Goal: Use online tool/utility: Utilize a website feature to perform a specific function

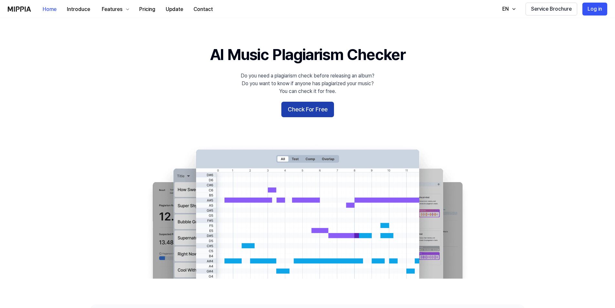
click at [300, 111] on button "Check For Free" at bounding box center [307, 110] width 53 height 16
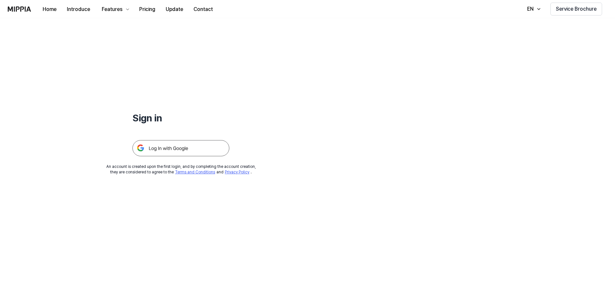
click at [162, 148] on img at bounding box center [180, 148] width 97 height 16
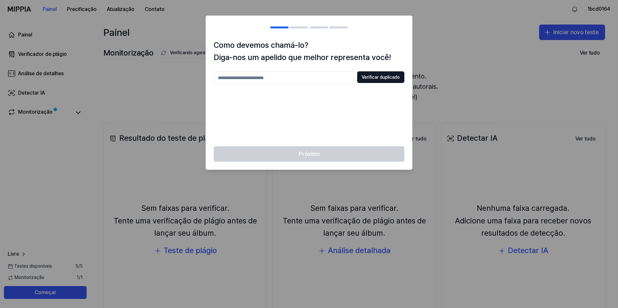
click at [221, 76] on input "text" at bounding box center [284, 77] width 141 height 13
type input "*"
type input "***"
click at [370, 78] on button "Verificar duplicado" at bounding box center [380, 77] width 47 height 12
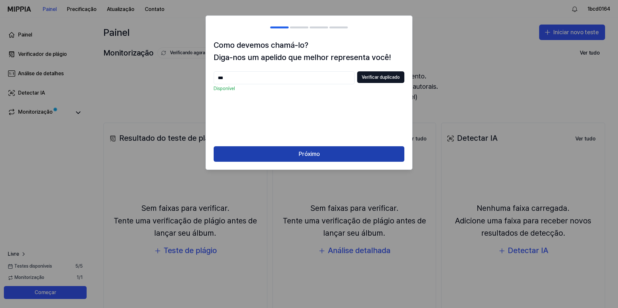
click at [303, 154] on button "Próximo" at bounding box center [309, 154] width 191 height 16
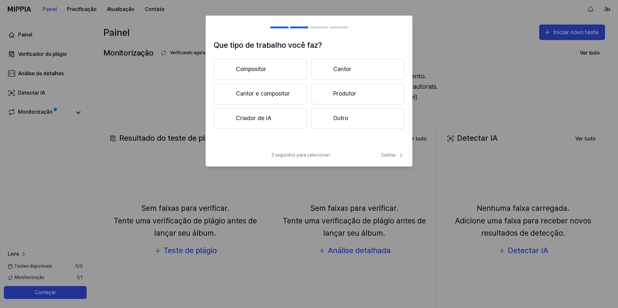
click at [251, 69] on font "Compositor" at bounding box center [251, 69] width 30 height 9
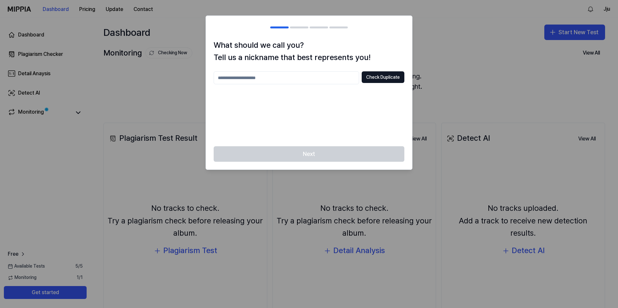
click at [240, 78] on input "text" at bounding box center [286, 77] width 145 height 13
type input "***"
click at [377, 79] on button "Check Duplicate" at bounding box center [382, 77] width 43 height 12
click at [294, 153] on div "Next" at bounding box center [309, 157] width 206 height 23
click at [423, 40] on div at bounding box center [309, 154] width 618 height 308
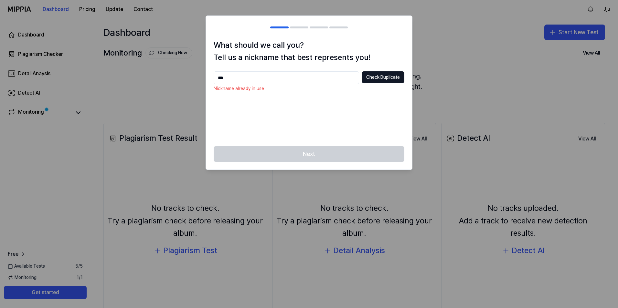
click at [48, 87] on div at bounding box center [309, 154] width 618 height 308
click at [115, 126] on div at bounding box center [309, 154] width 618 height 308
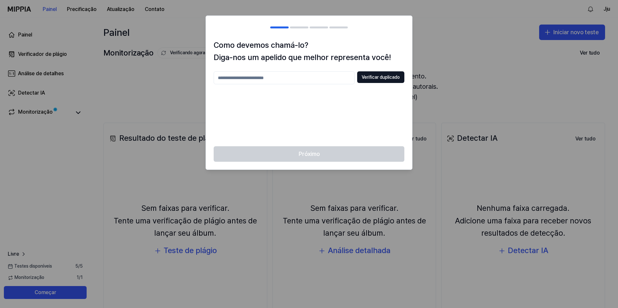
click at [229, 77] on input "text" at bounding box center [284, 77] width 141 height 13
type input "***"
click at [375, 76] on button "Verificar duplicado" at bounding box center [380, 77] width 47 height 12
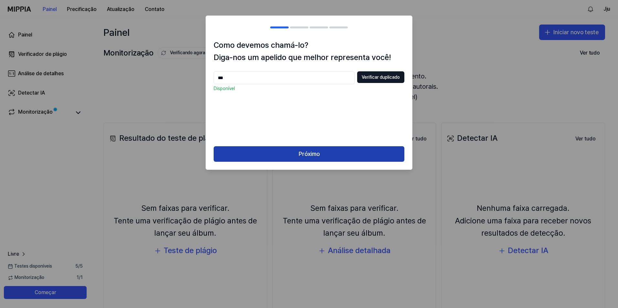
click at [301, 155] on button "Próximo" at bounding box center [309, 154] width 191 height 16
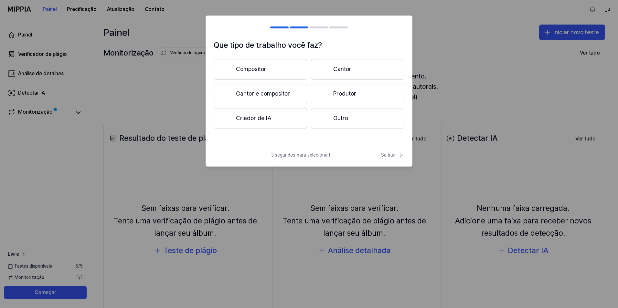
click at [247, 70] on font "Compositor" at bounding box center [251, 69] width 30 height 9
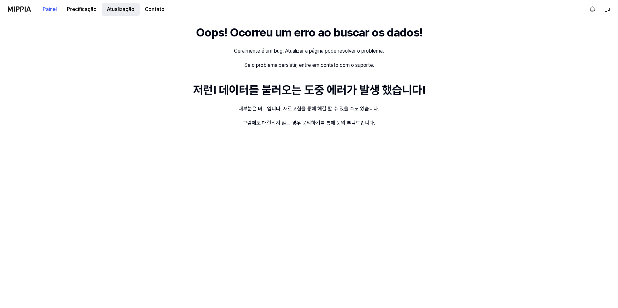
click at [114, 10] on button "Atualização" at bounding box center [121, 9] width 38 height 13
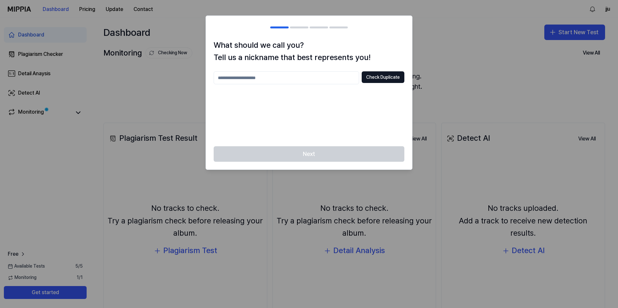
click at [243, 76] on input "text" at bounding box center [286, 77] width 145 height 13
type input "***"
click at [366, 79] on button "Check Duplicate" at bounding box center [382, 77] width 43 height 12
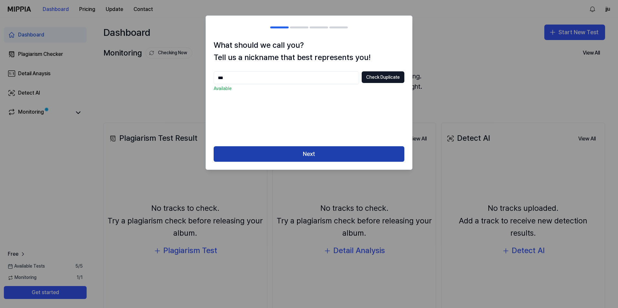
click at [306, 154] on button "Next" at bounding box center [309, 154] width 191 height 16
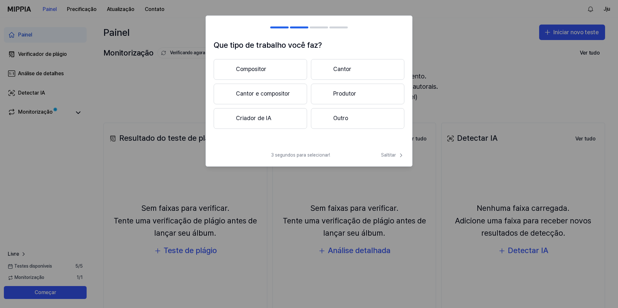
click at [249, 96] on font "Cantor e compositor" at bounding box center [263, 93] width 54 height 9
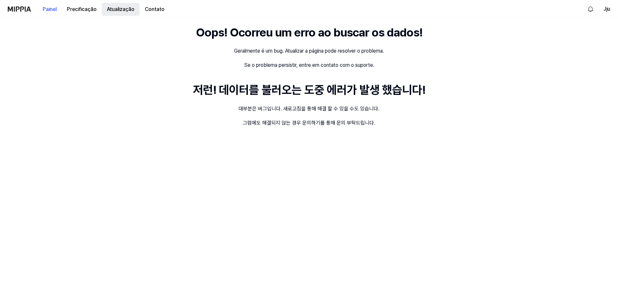
click at [116, 10] on button "Atualização" at bounding box center [121, 9] width 38 height 13
